Goal: Task Accomplishment & Management: Complete application form

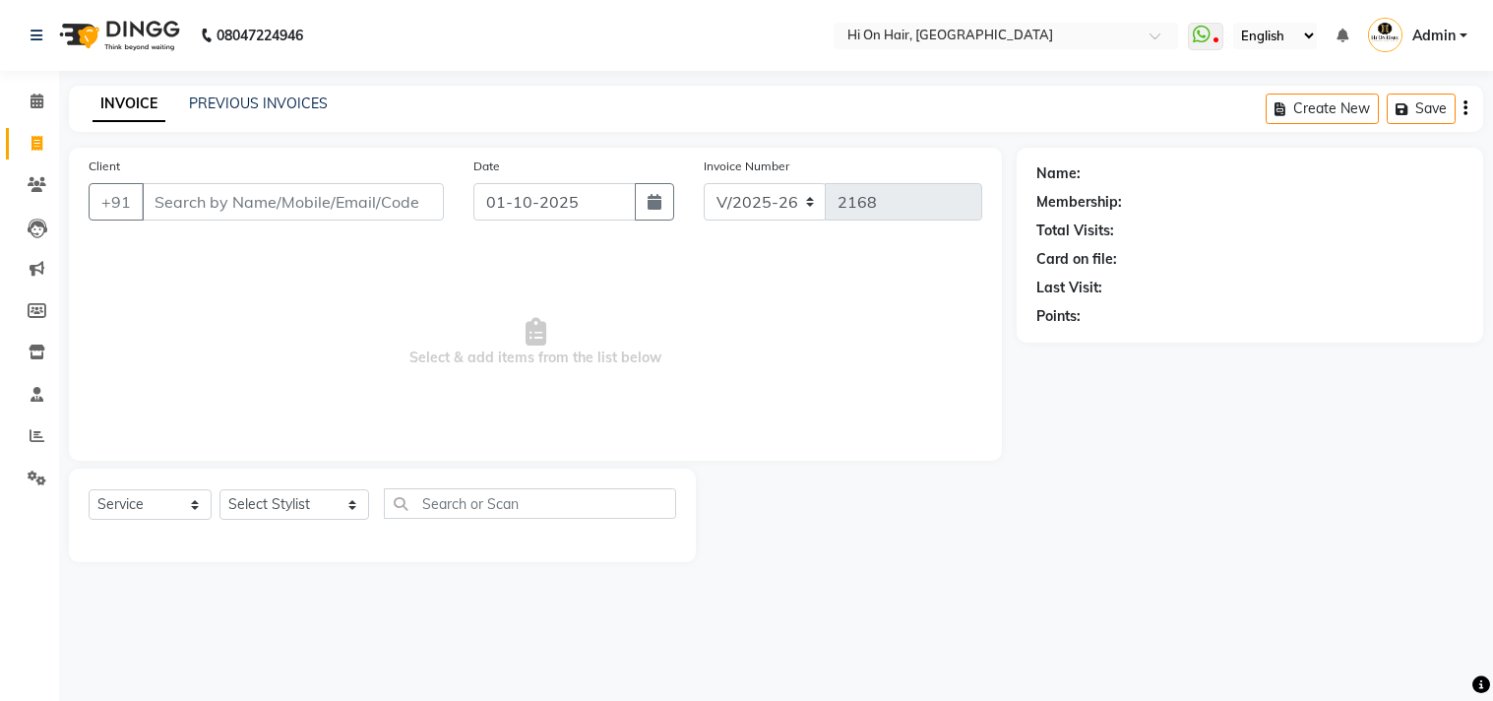
select select "535"
select select "service"
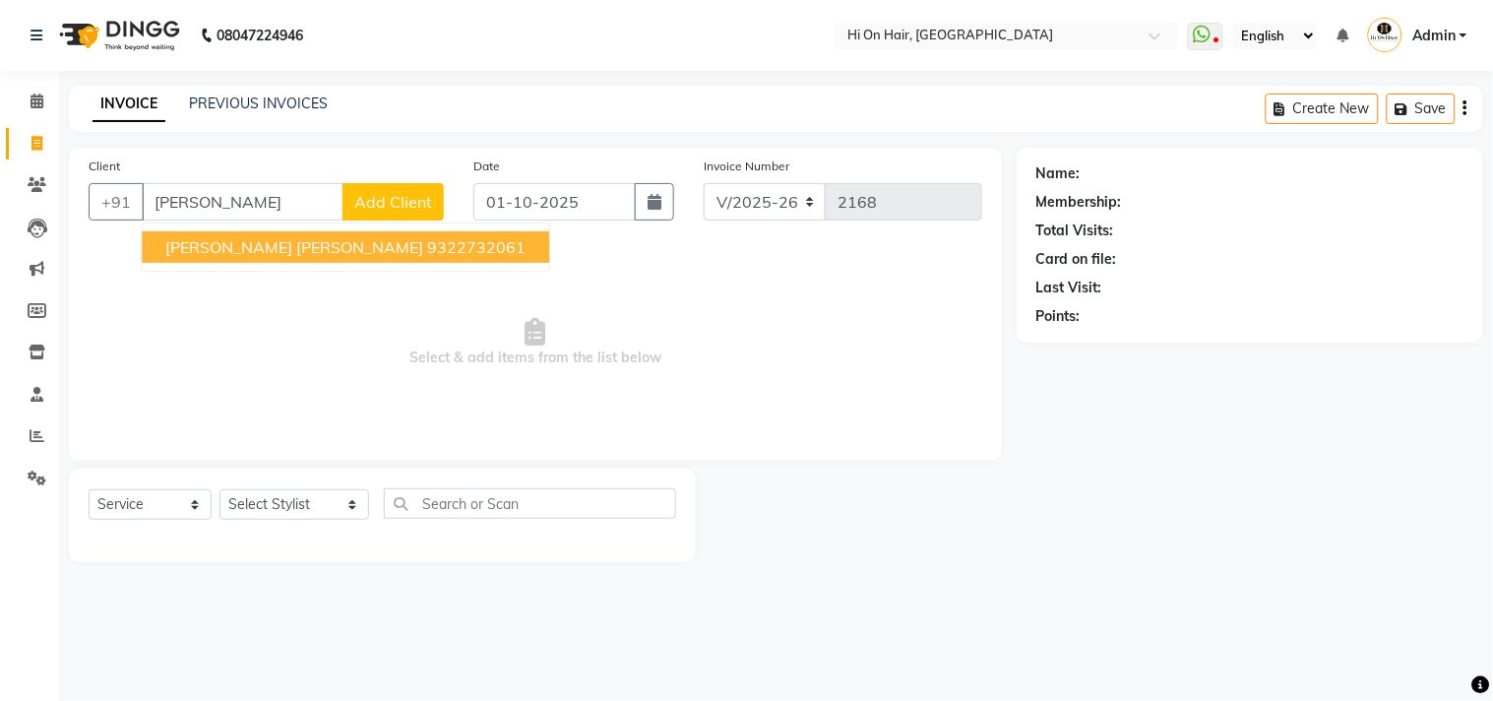
click at [258, 252] on span "[PERSON_NAME] [PERSON_NAME]" at bounding box center [294, 247] width 258 height 20
type input "9322732061"
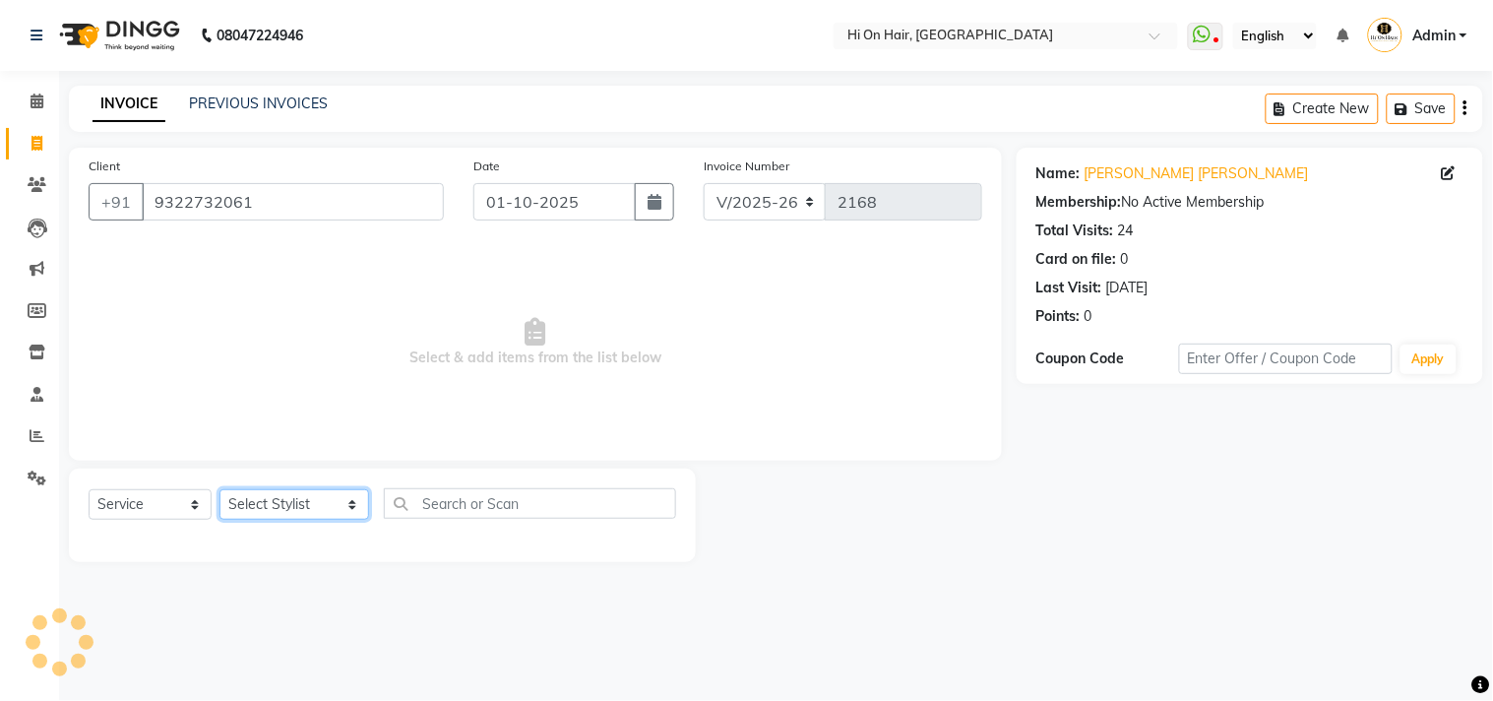
click at [286, 497] on select "Select Stylist [PERSON_NAME] [PERSON_NAME] Hi On Hair MAKYOPHI [PERSON_NAME] [P…" at bounding box center [294, 504] width 150 height 31
select select "29610"
click at [219, 490] on select "Select Stylist [PERSON_NAME] [PERSON_NAME] Hi On Hair MAKYOPHI [PERSON_NAME] [P…" at bounding box center [294, 504] width 150 height 31
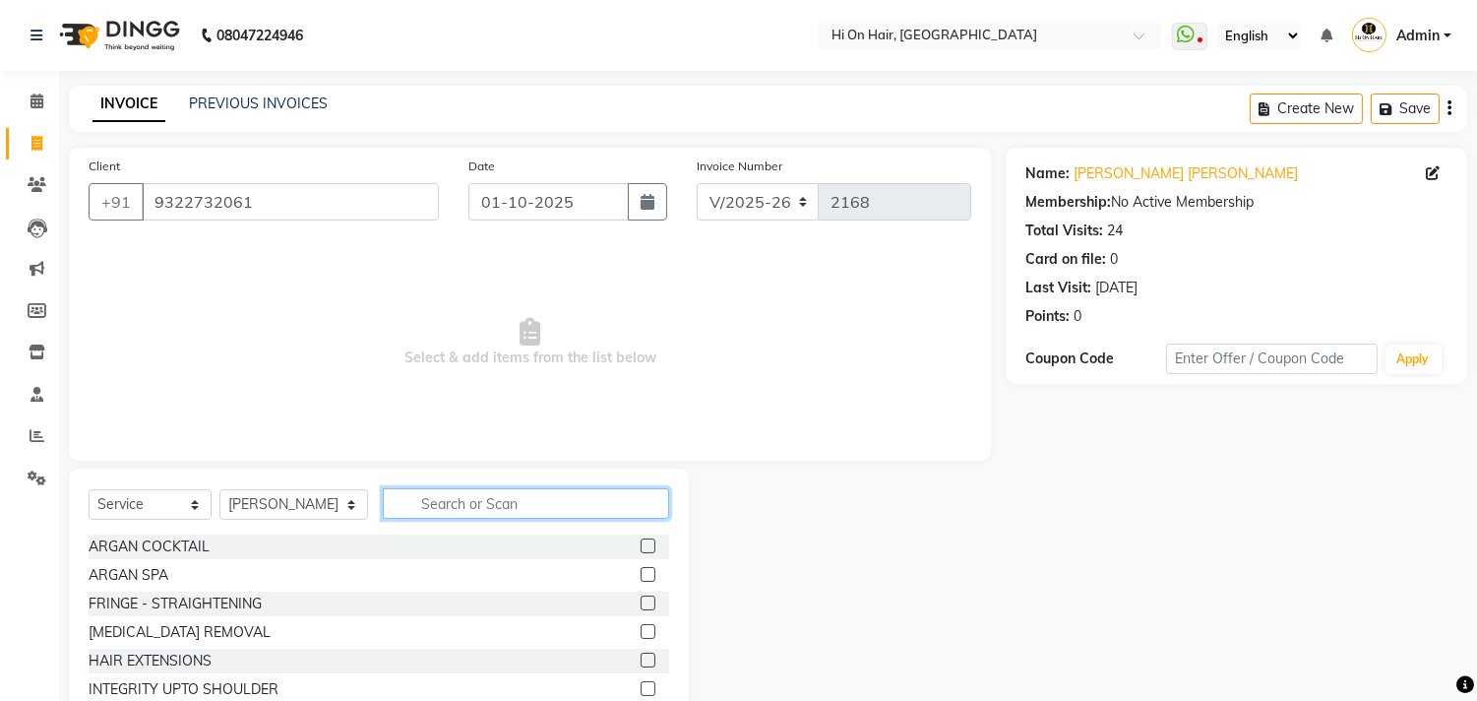
click at [434, 512] on input "text" at bounding box center [526, 503] width 286 height 31
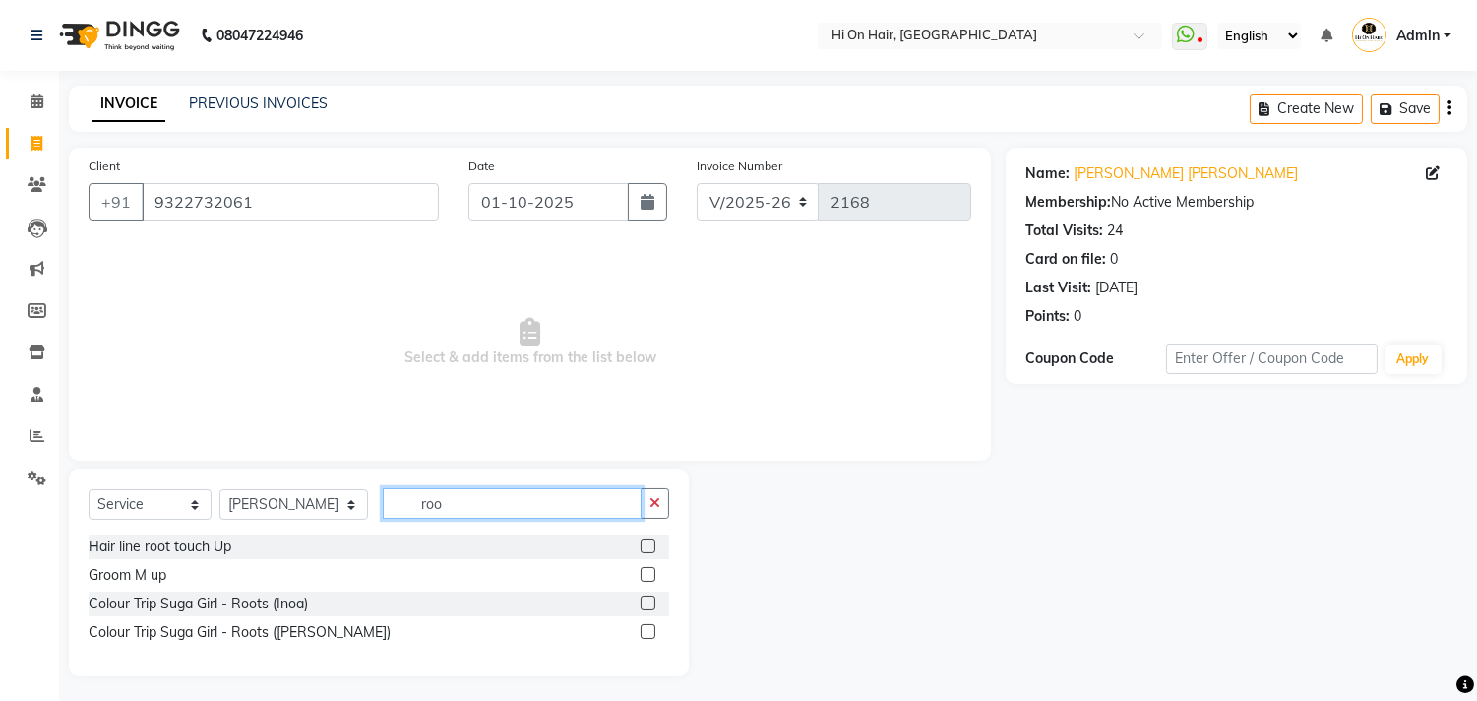
type input "roo"
click at [650, 601] on label at bounding box center [648, 602] width 15 height 15
click at [650, 601] on input "checkbox" at bounding box center [647, 603] width 13 height 13
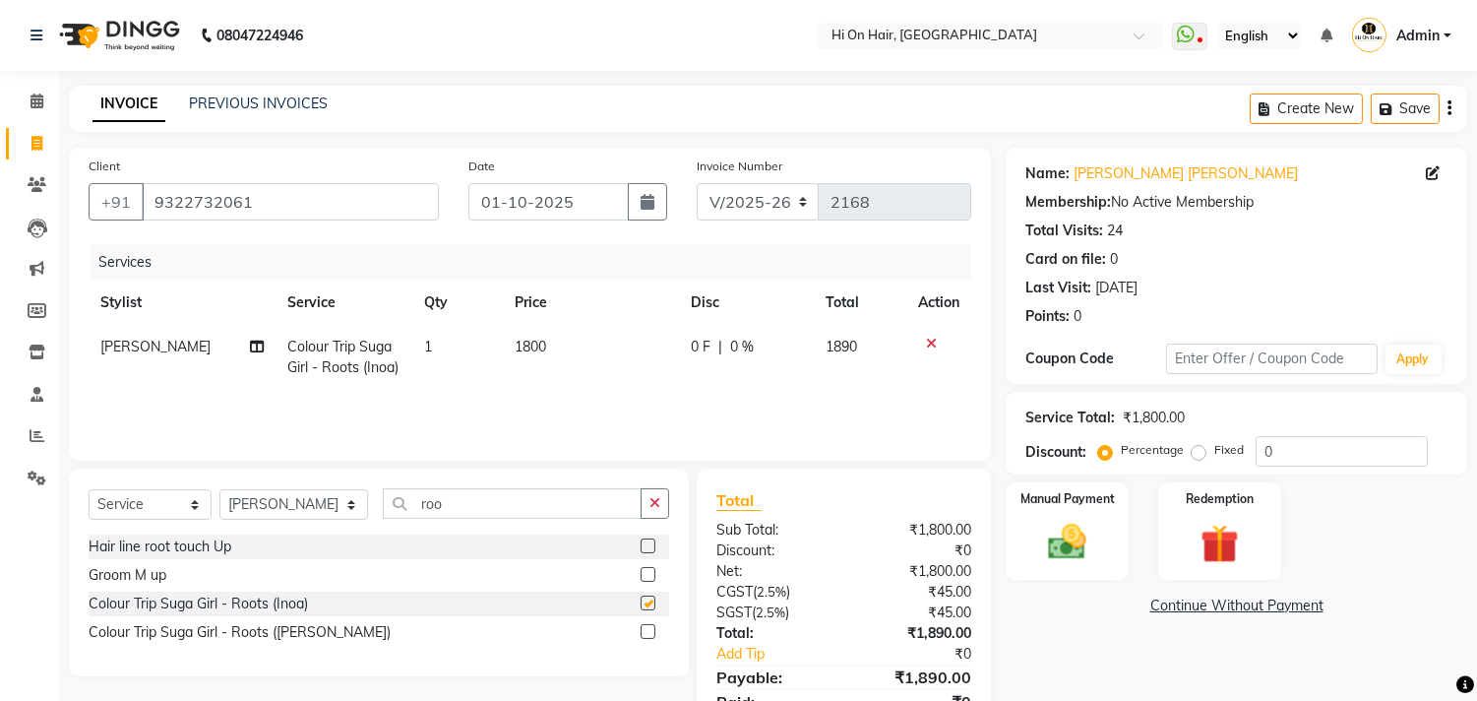
checkbox input "false"
click at [775, 377] on td "0 F | 0 %" at bounding box center [746, 357] width 135 height 65
select select "29610"
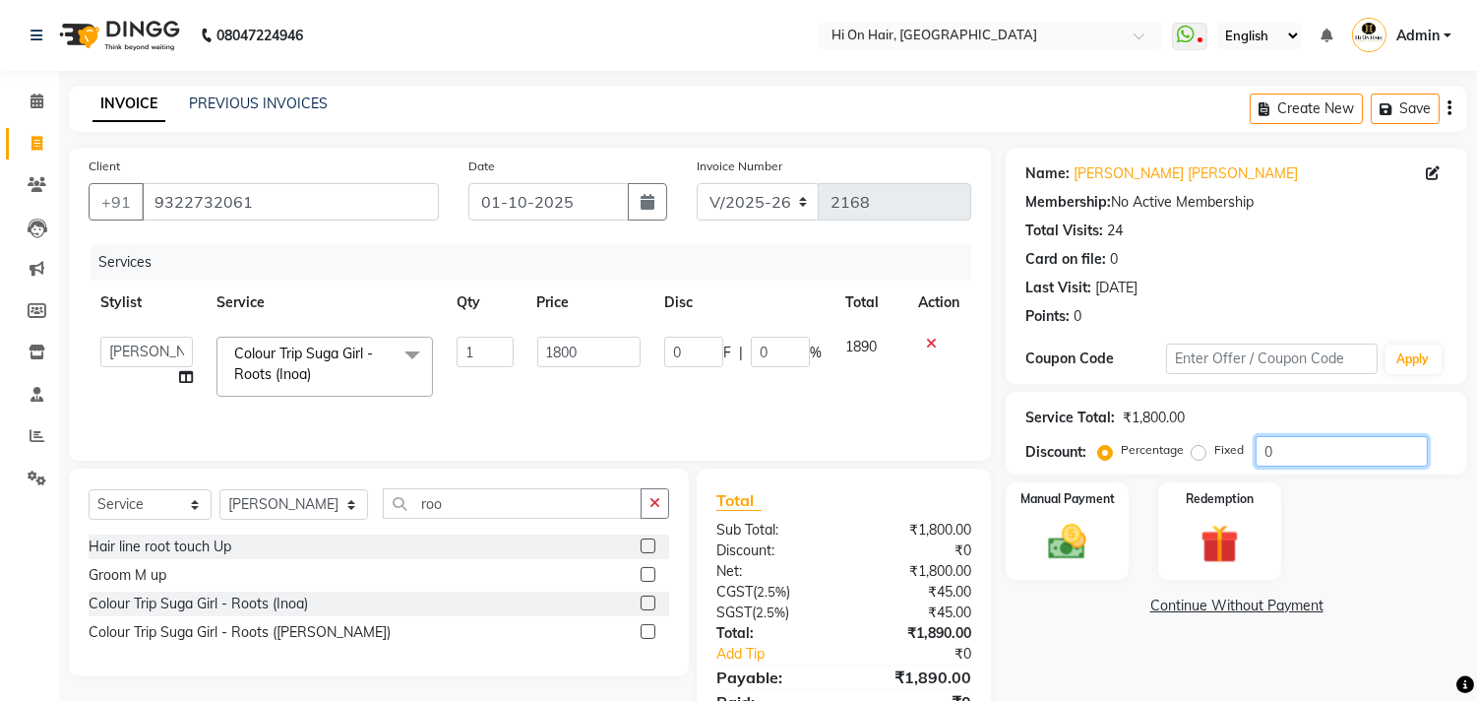
click at [1265, 457] on input "0" at bounding box center [1341, 451] width 172 height 31
type input "20"
type input "360"
type input "20"
drag, startPoint x: 1282, startPoint y: 458, endPoint x: 1245, endPoint y: 470, distance: 39.2
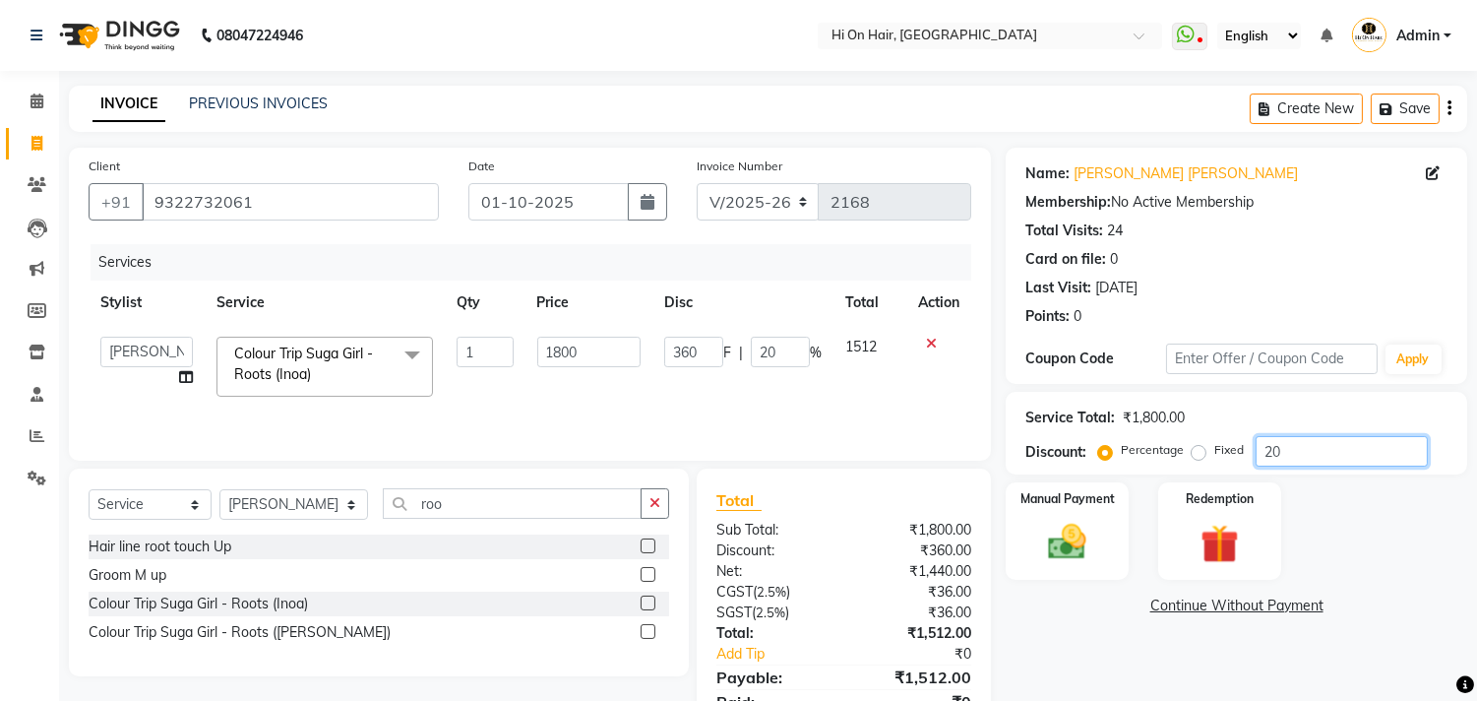
click at [1245, 470] on div "Service Total: ₹1,800.00 Discount: Percentage Fixed 20" at bounding box center [1236, 433] width 461 height 83
type input "1"
type input "18"
type input "1"
type input "10"
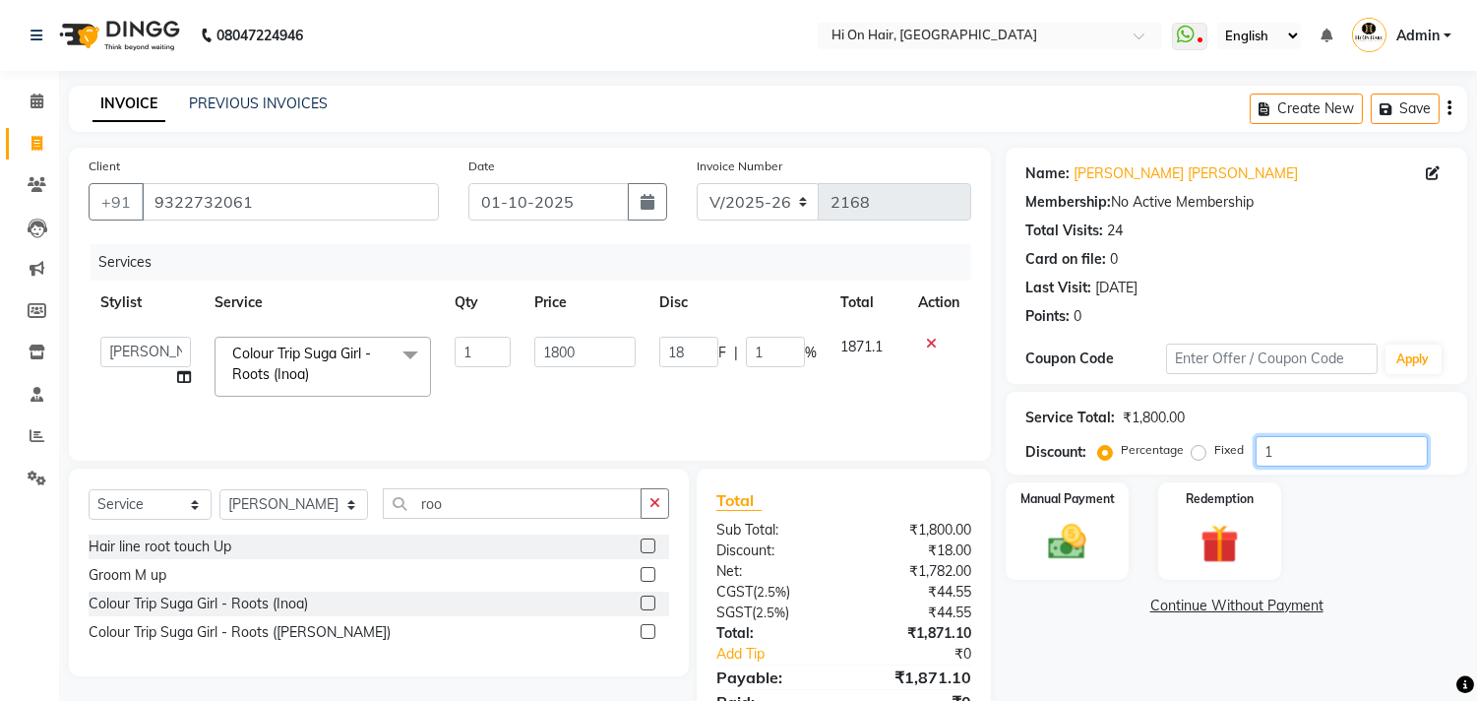
type input "180"
type input "10"
click at [295, 203] on input "9322732061" at bounding box center [290, 201] width 297 height 37
click at [700, 399] on td "180 F | 10 %" at bounding box center [742, 367] width 181 height 84
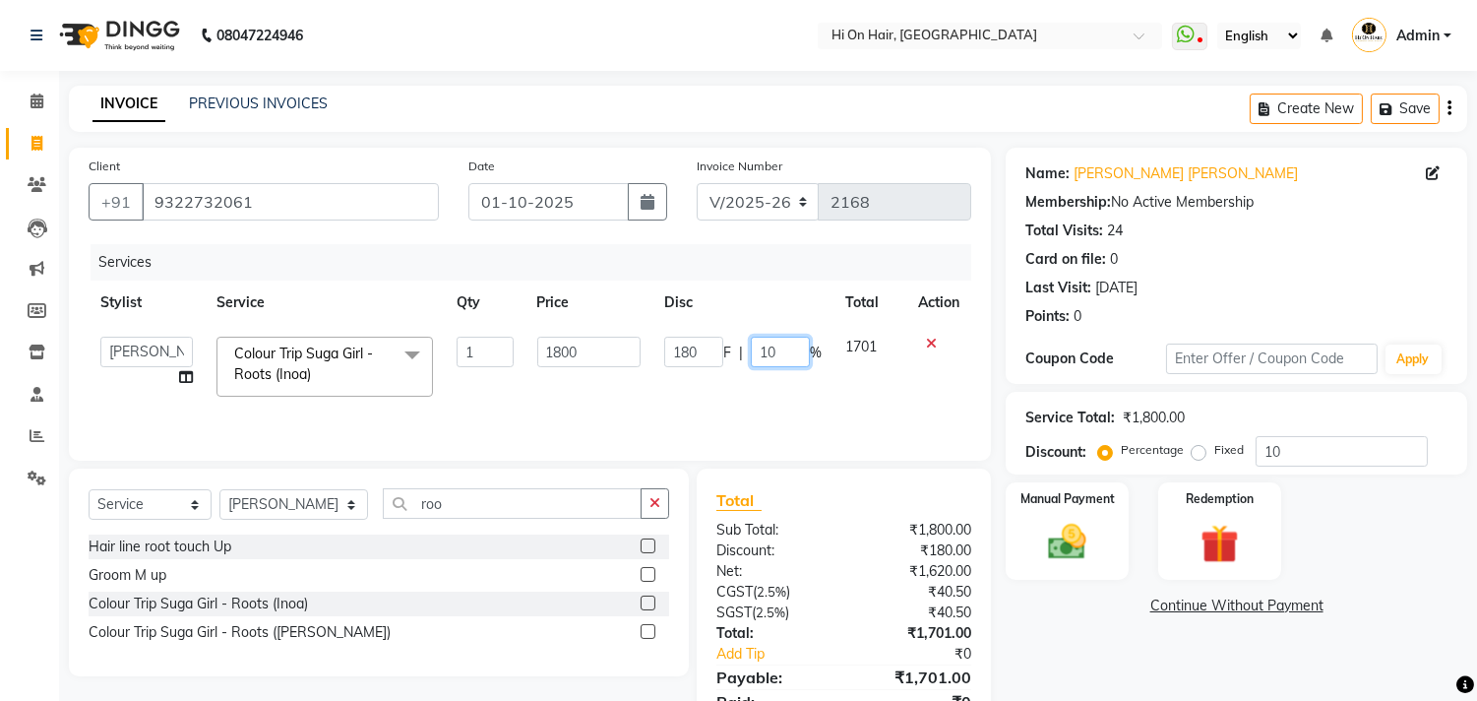
drag, startPoint x: 790, startPoint y: 349, endPoint x: 676, endPoint y: 364, distance: 115.1
click at [676, 364] on div "180 F | 10 %" at bounding box center [742, 351] width 157 height 31
type input "20"
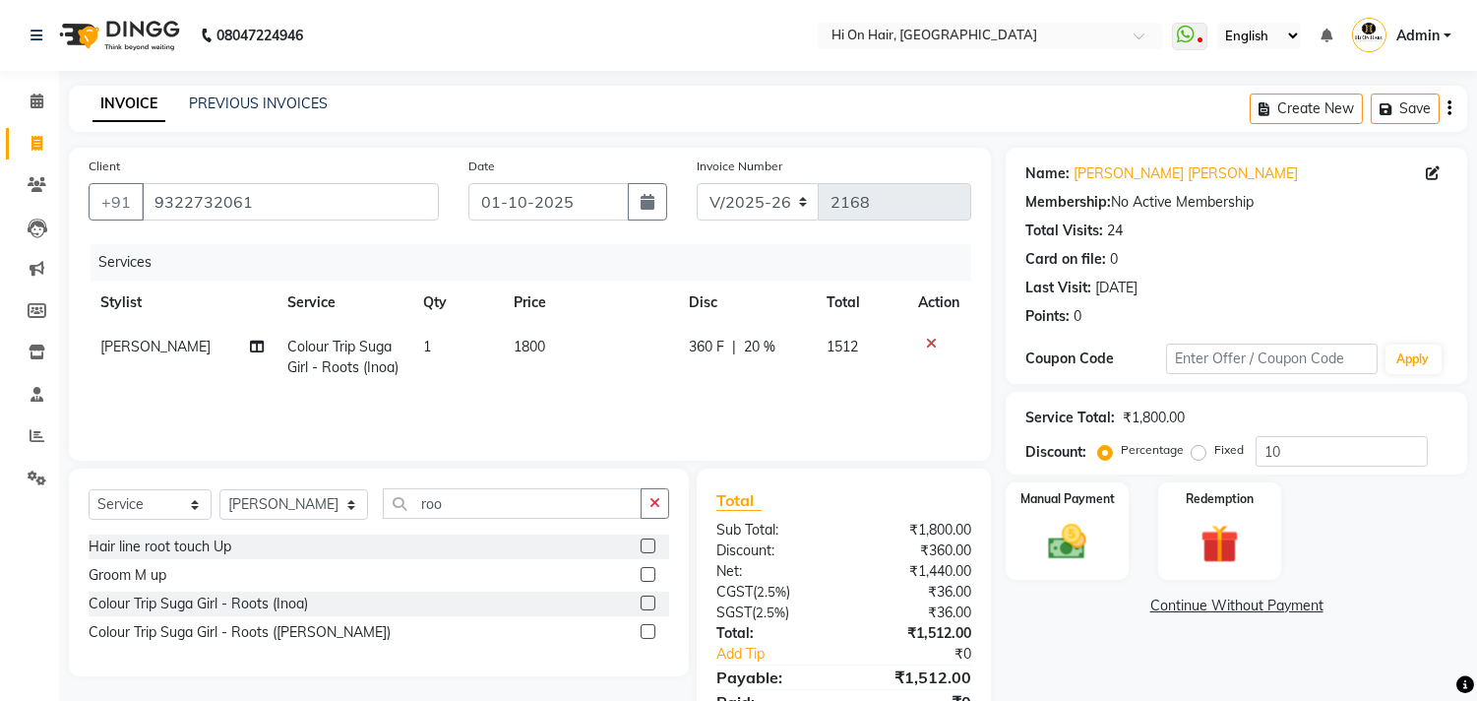
click at [742, 415] on div "Services Stylist Service Qty Price Disc Total Action [PERSON_NAME] Colour Trip …" at bounding box center [530, 342] width 883 height 197
click at [732, 368] on td "360 F | 20 %" at bounding box center [746, 357] width 138 height 65
select select "29610"
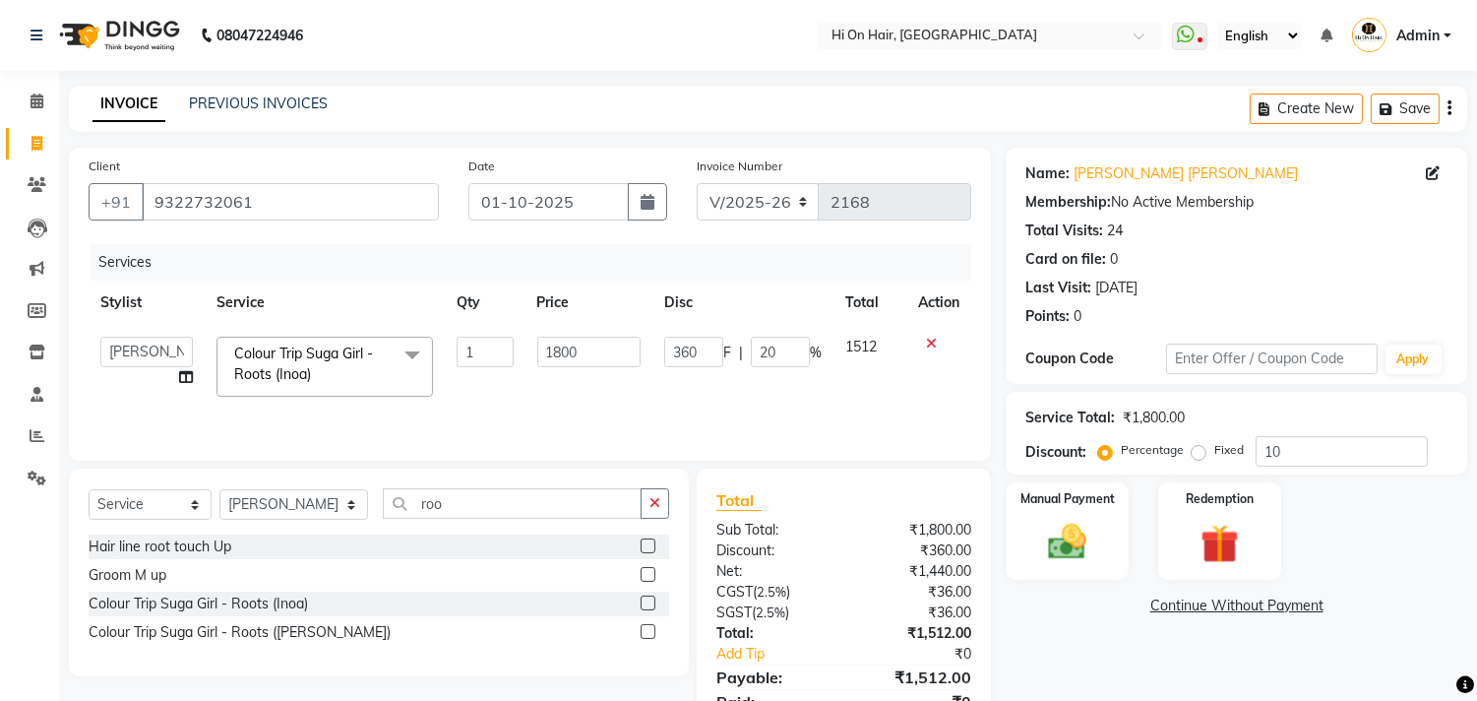
click at [815, 388] on td "360 F | 20 %" at bounding box center [742, 367] width 181 height 84
drag, startPoint x: 792, startPoint y: 349, endPoint x: 598, endPoint y: 367, distance: 194.6
click at [598, 367] on tr "[PERSON_NAME] [PERSON_NAME] Hi On Hair MAKYOPHI [PERSON_NAME] [PERSON_NAME] [PE…" at bounding box center [530, 367] width 883 height 84
type input "10"
